Goal: Task Accomplishment & Management: Manage account settings

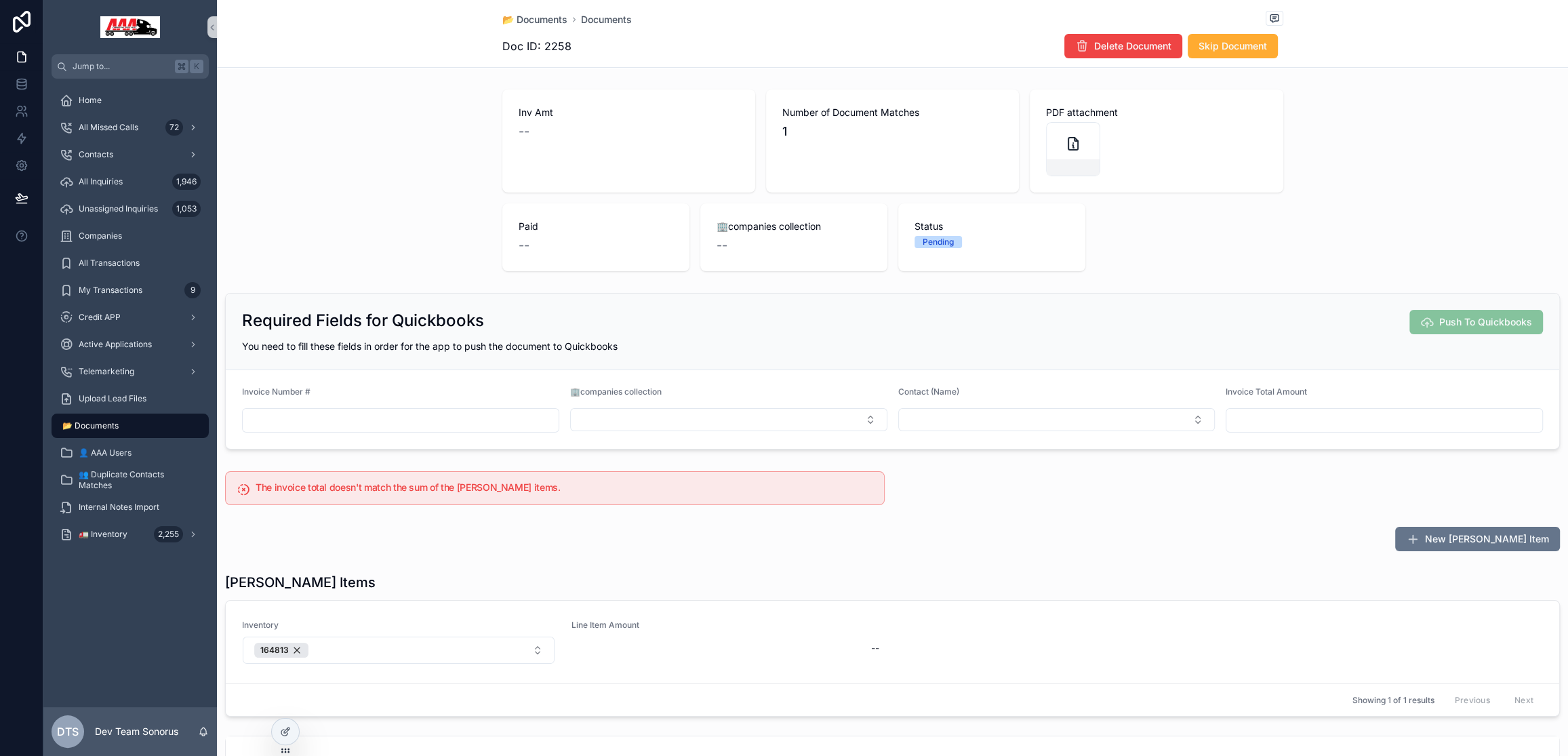
scroll to position [151, 0]
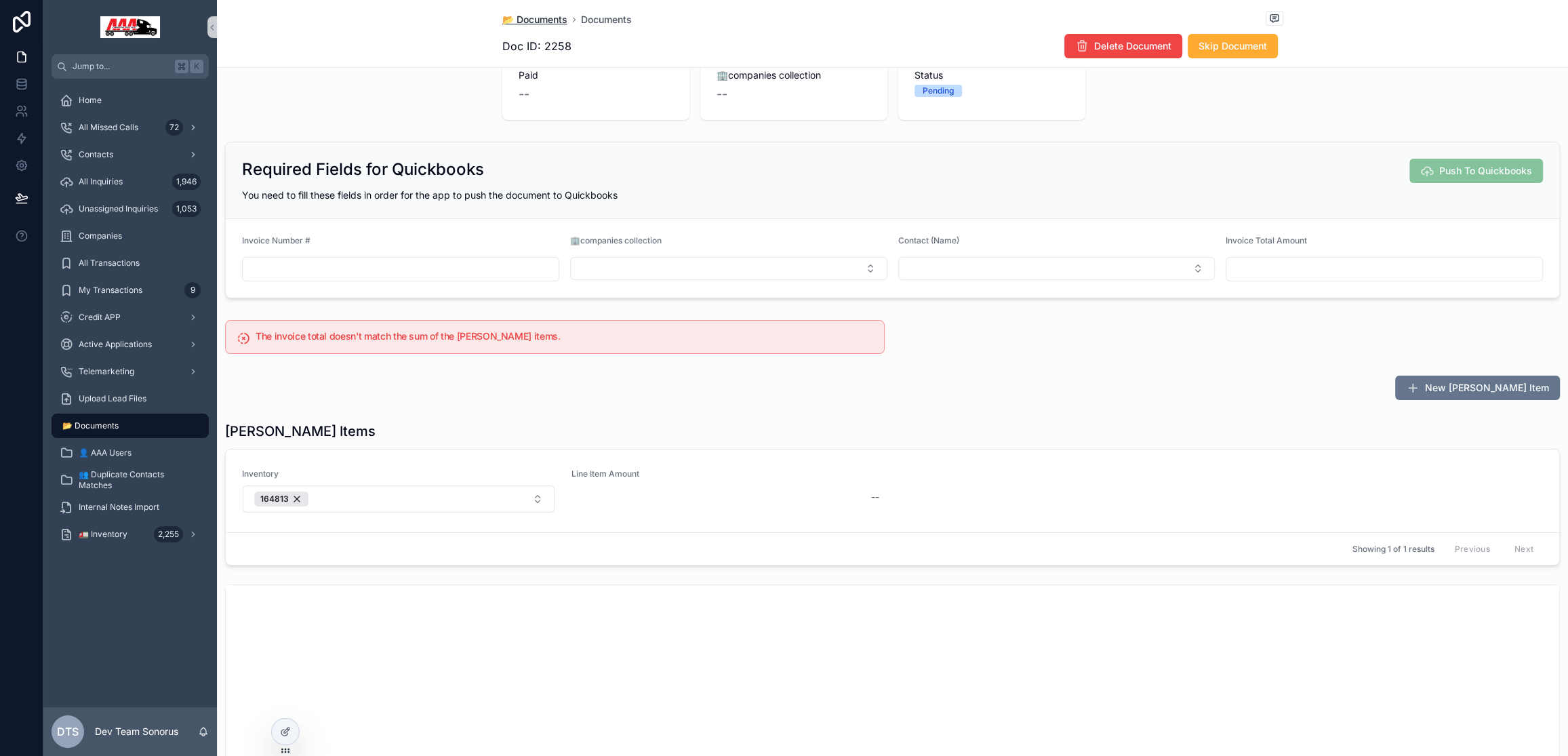
click at [531, 19] on span "📂 Documents" at bounding box center [535, 19] width 65 height 13
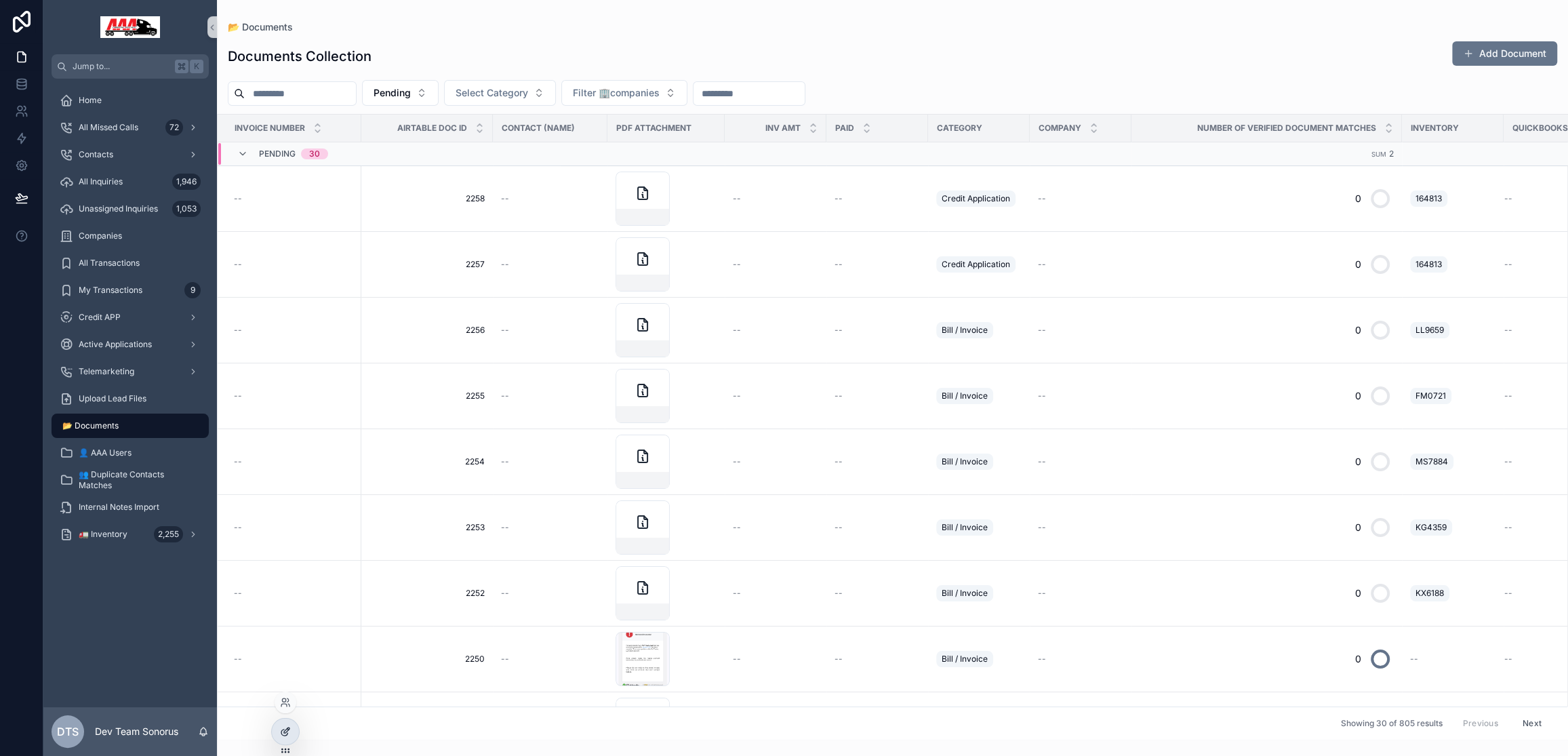
click at [282, 731] on icon at bounding box center [285, 731] width 11 height 11
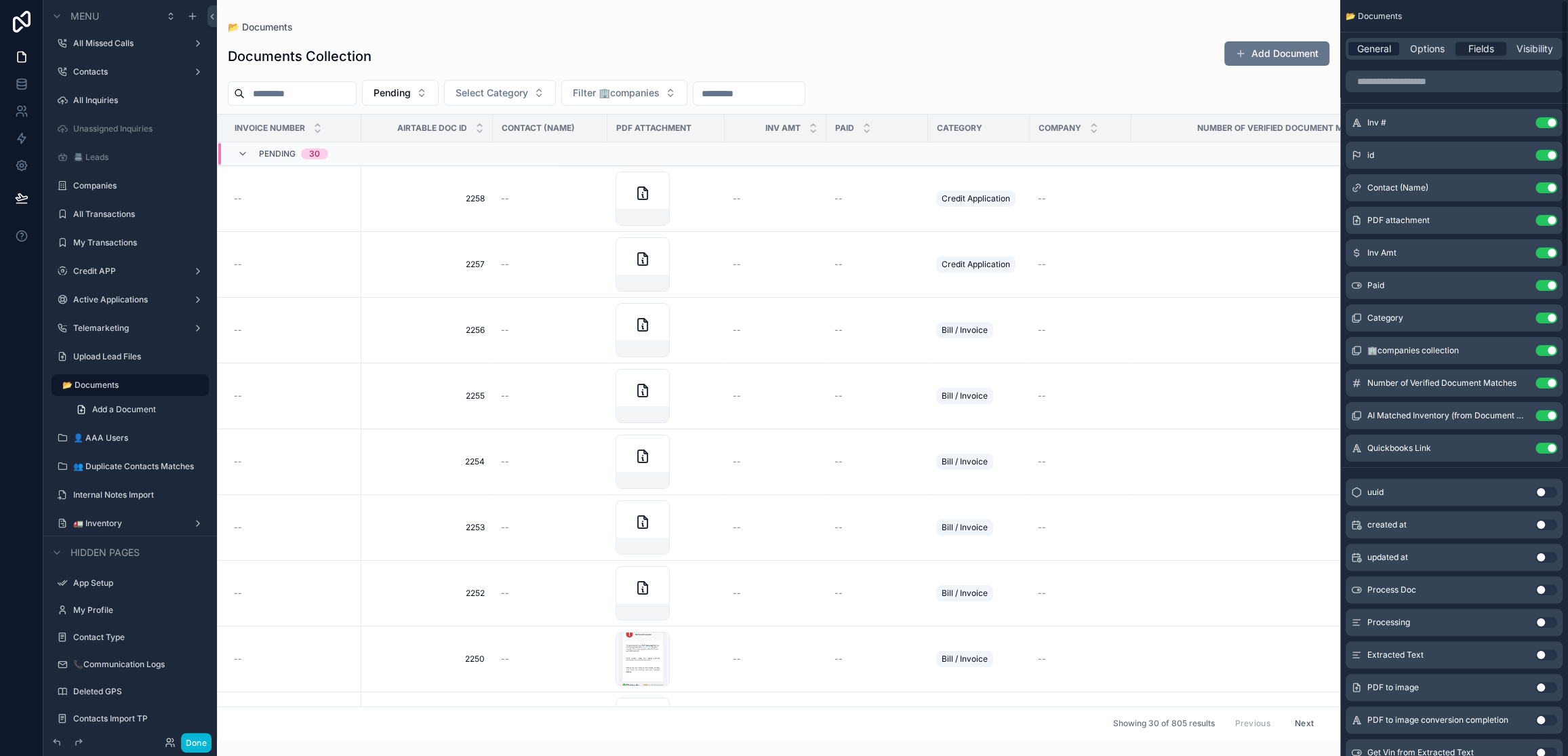
click at [1362, 54] on span "General" at bounding box center [1373, 49] width 34 height 13
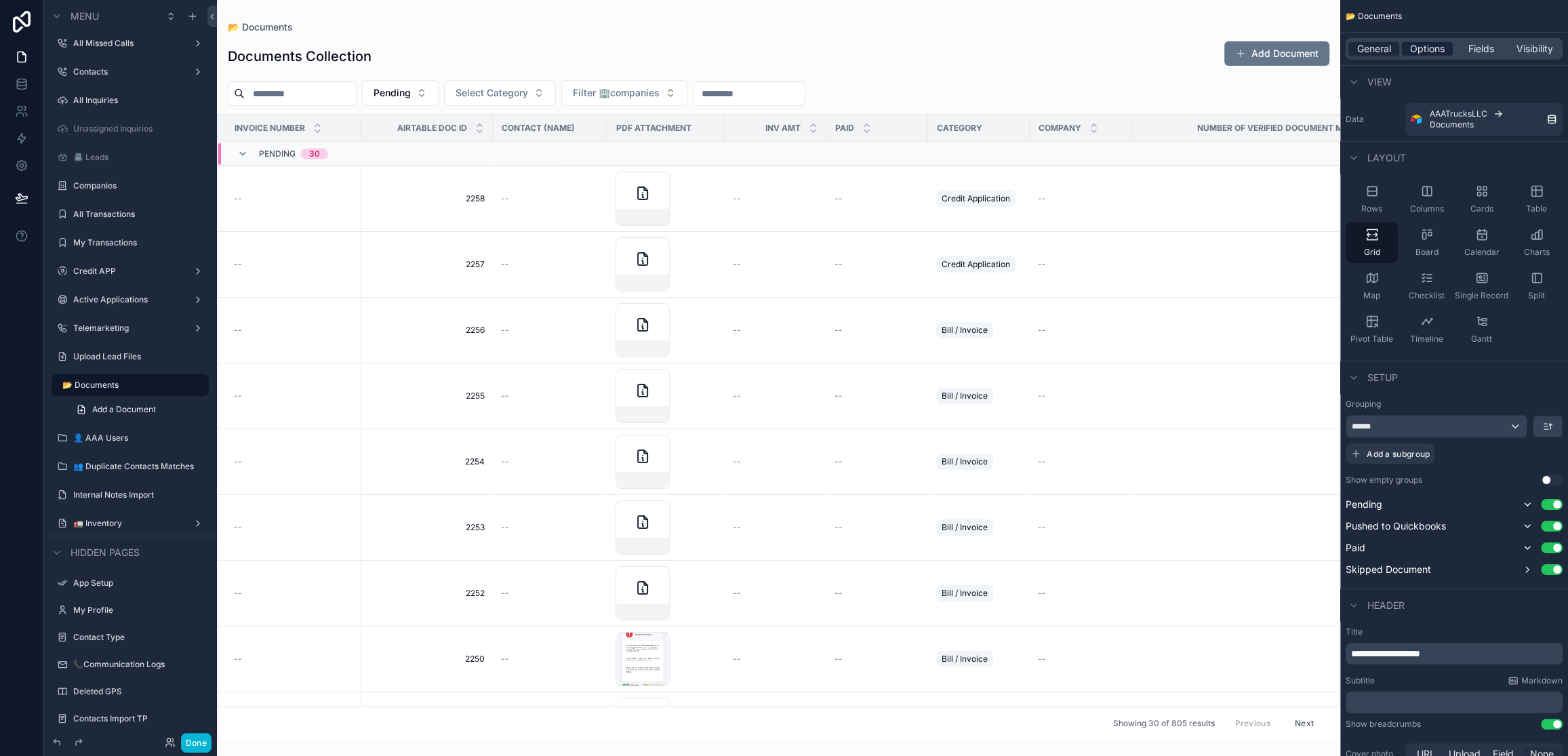
click at [1423, 51] on span "Options" at bounding box center [1427, 49] width 35 height 13
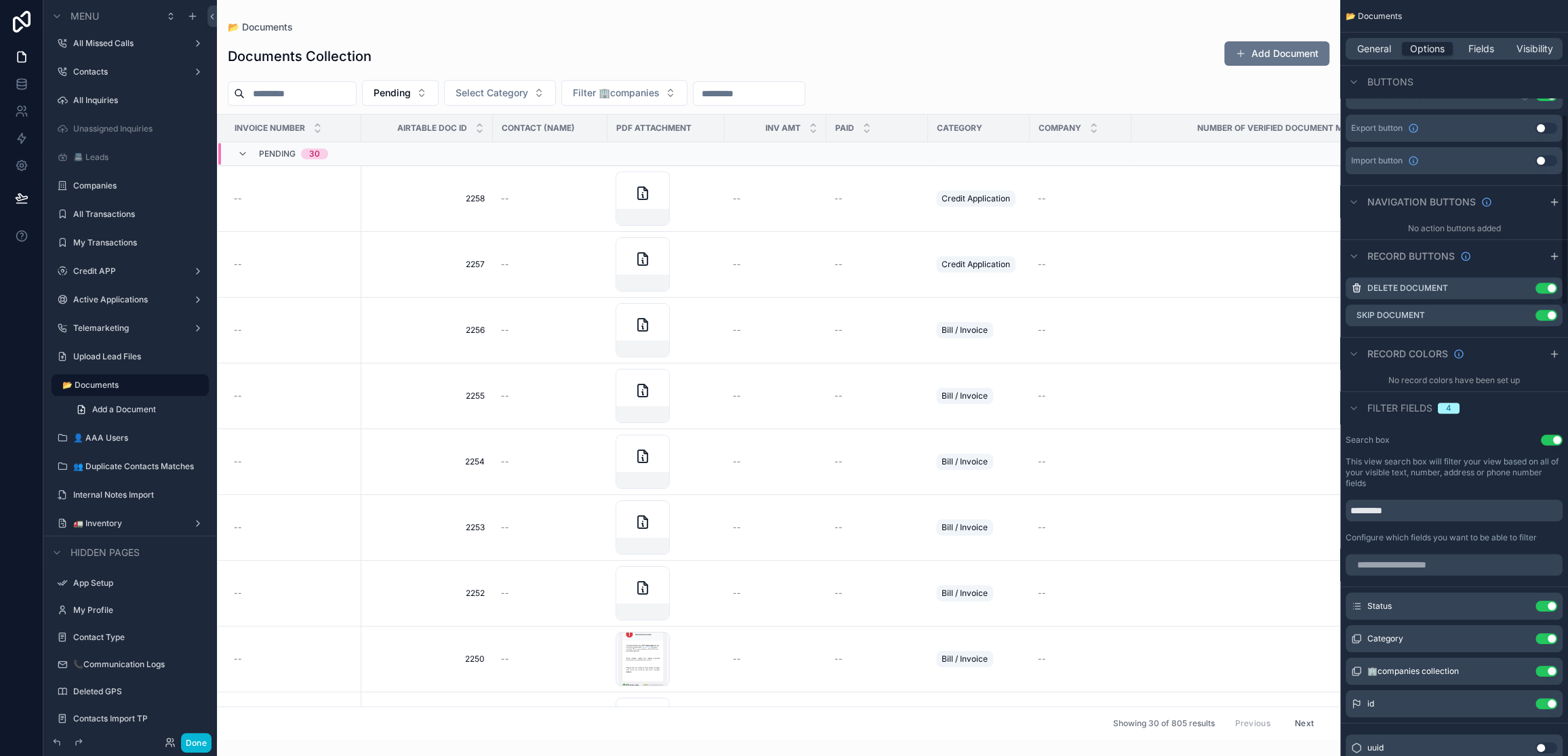
scroll to position [450, 0]
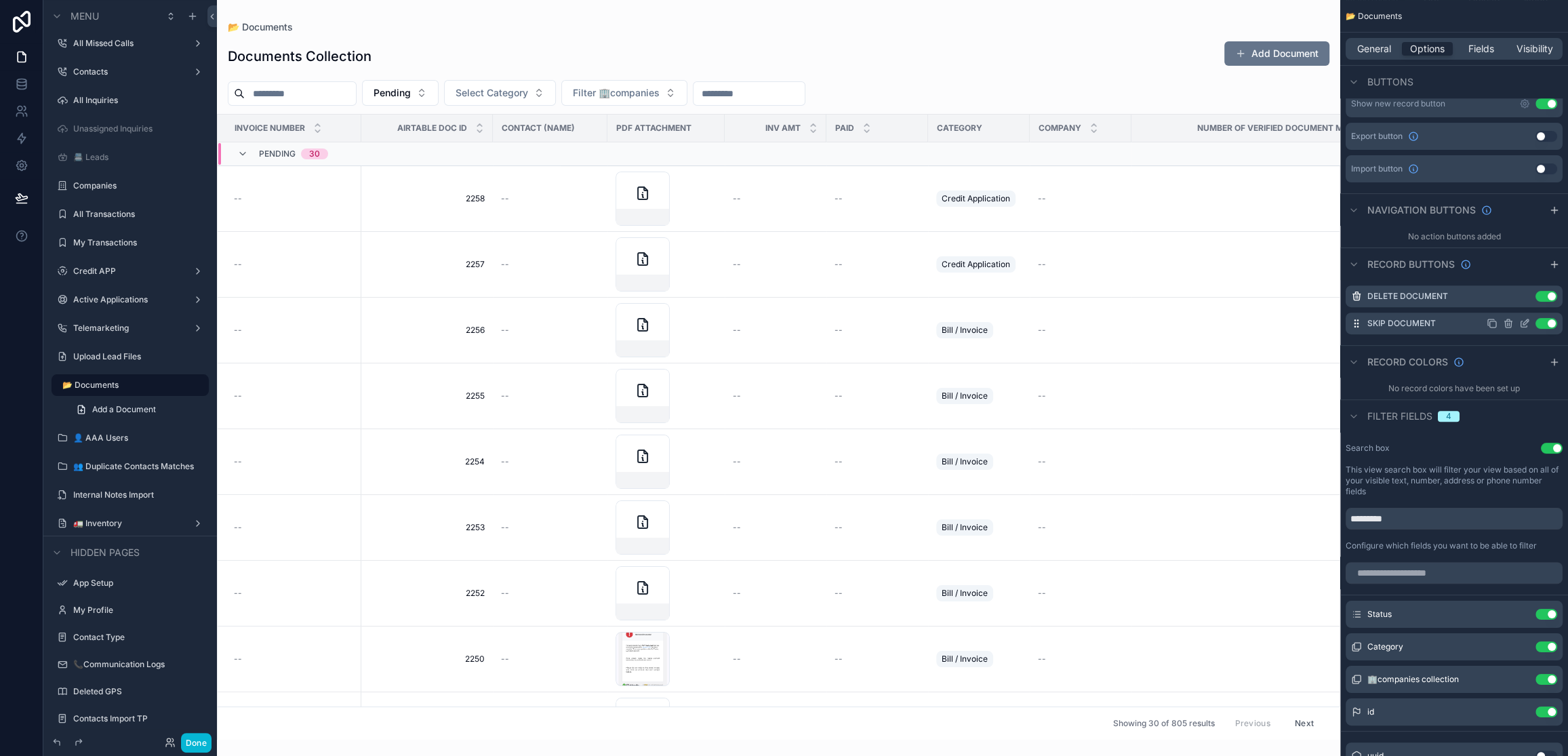
click at [1522, 325] on icon "scrollable content" at bounding box center [1524, 323] width 11 height 11
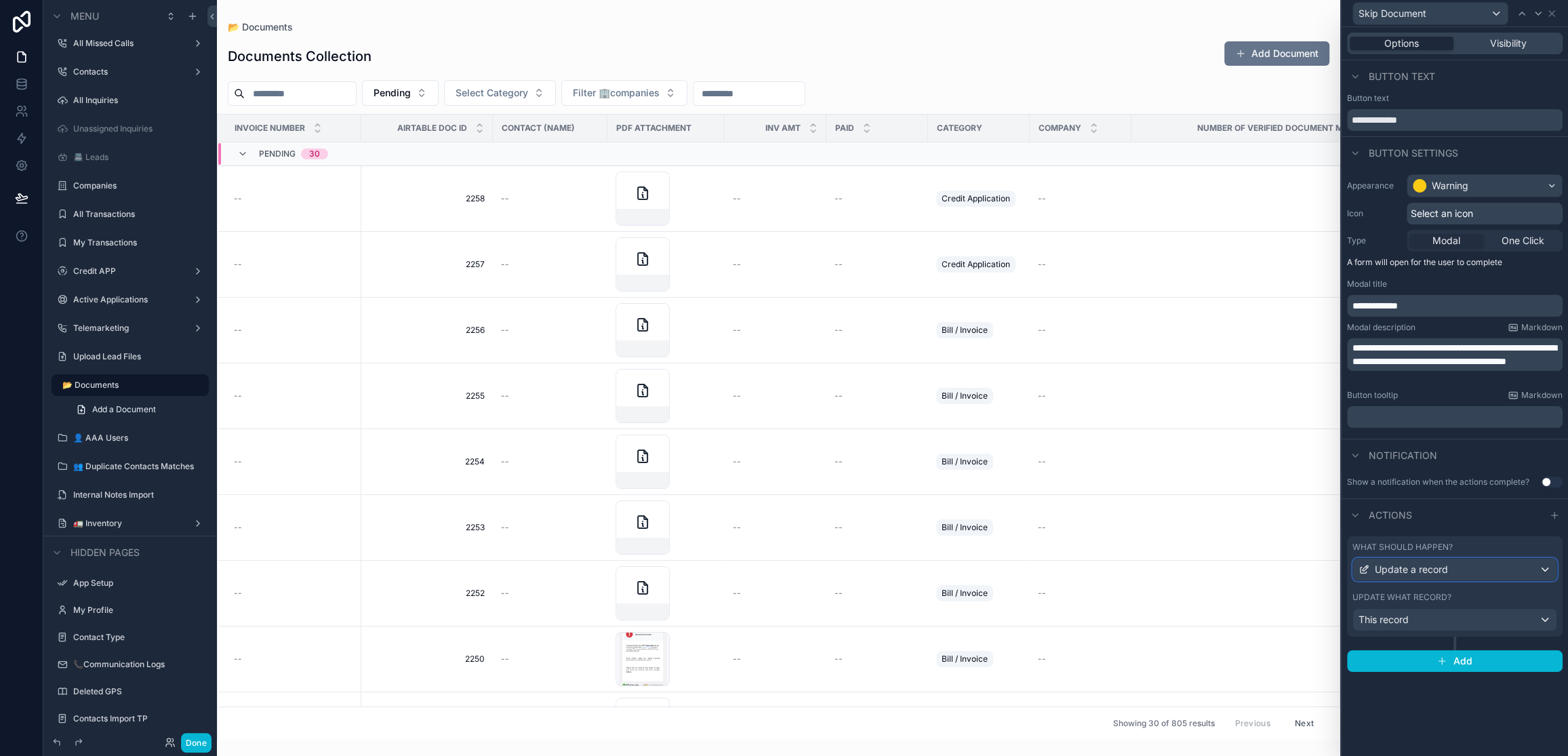
click at [1479, 569] on div "Update a record" at bounding box center [1455, 570] width 204 height 22
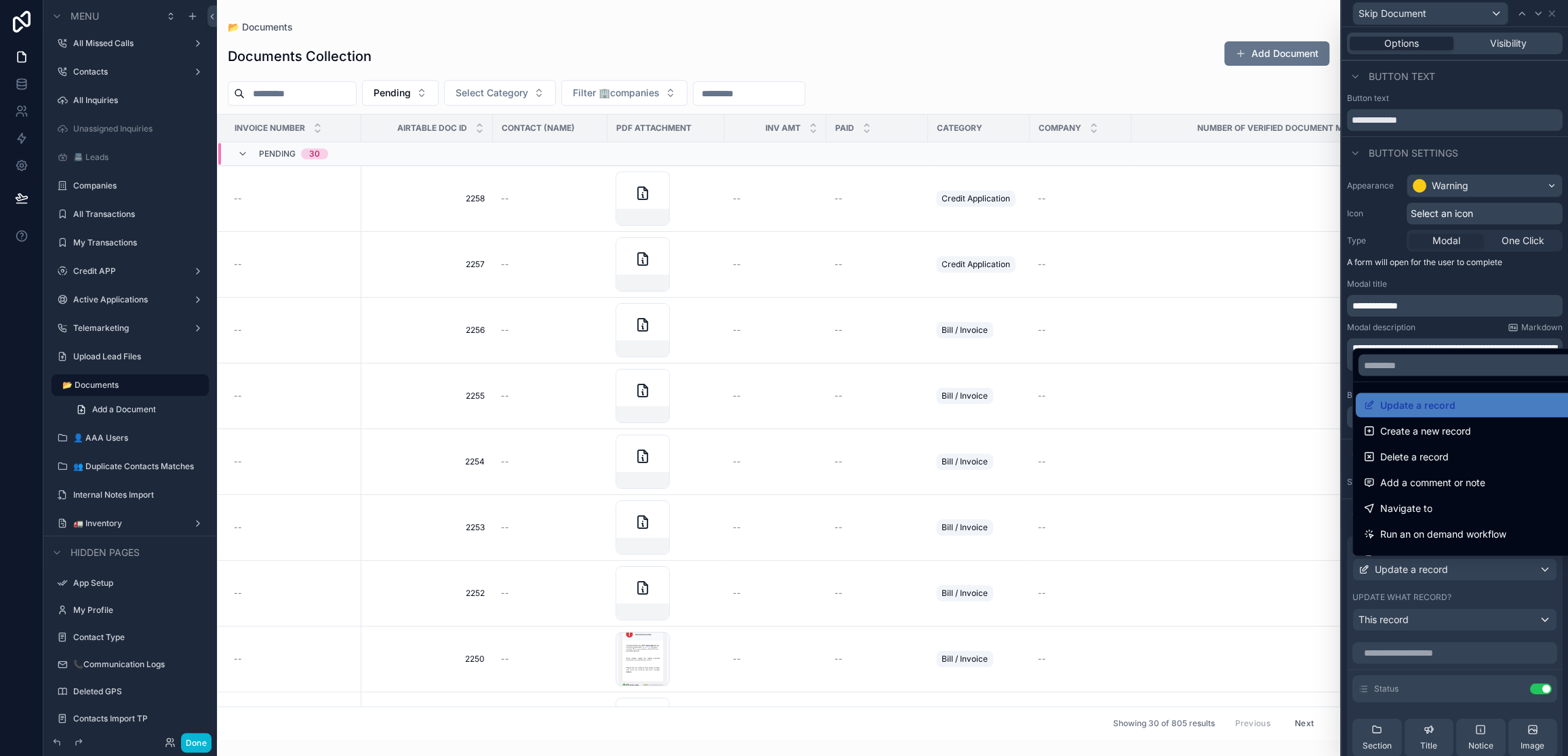
click at [1479, 569] on div at bounding box center [1455, 378] width 227 height 756
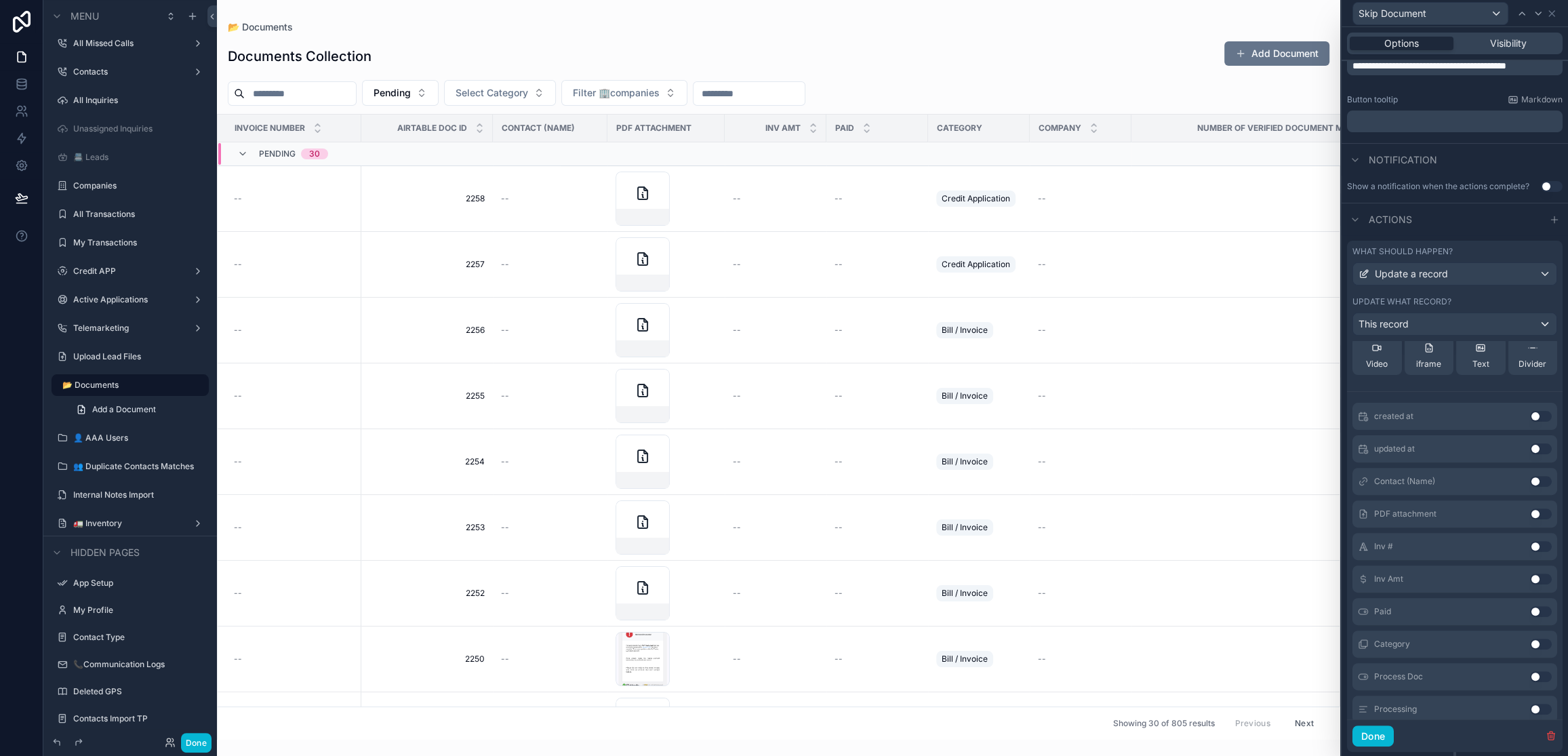
scroll to position [0, 0]
click at [1512, 392] on icon at bounding box center [1515, 392] width 6 height 6
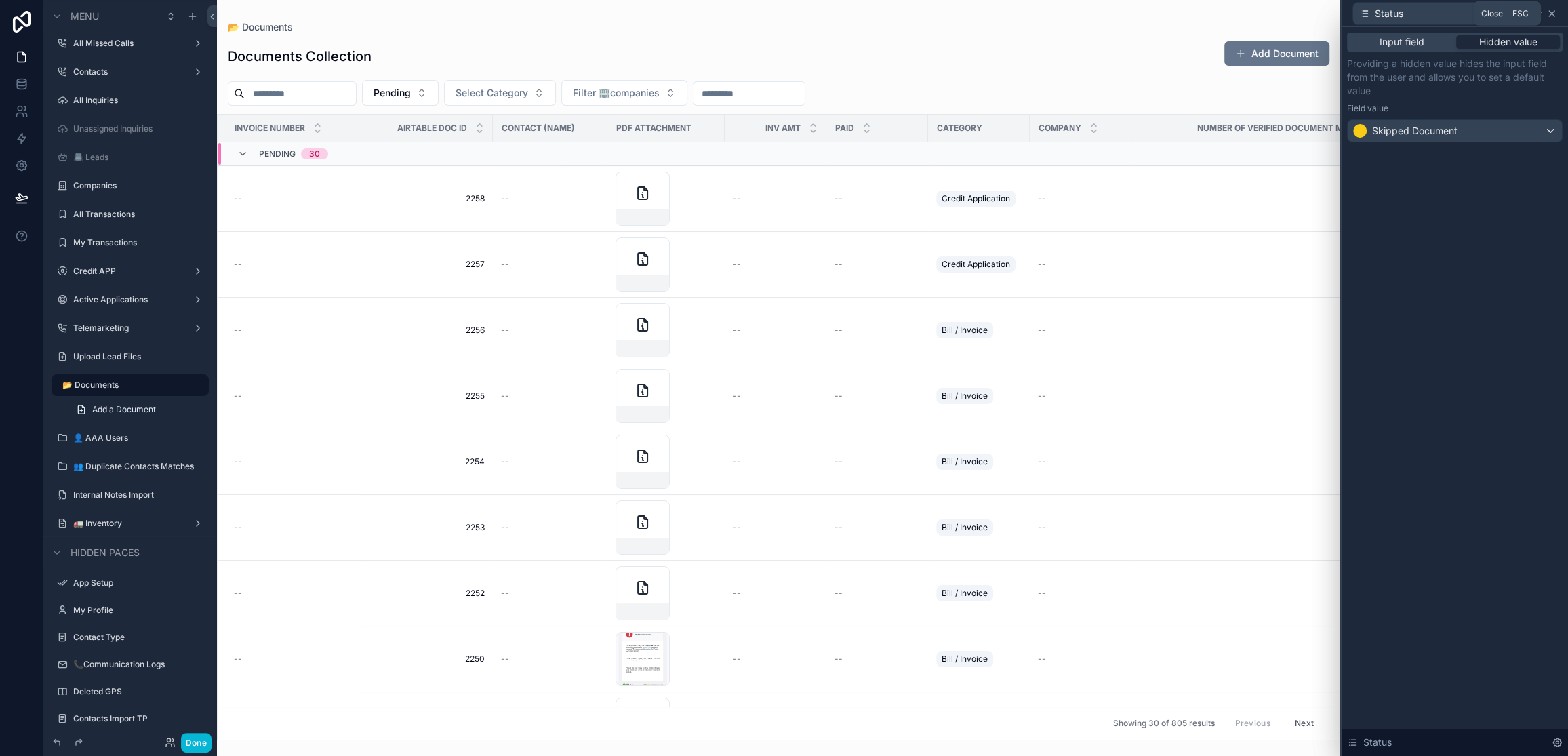
click at [1552, 11] on icon at bounding box center [1551, 12] width 11 height 11
